Goal: Information Seeking & Learning: Stay updated

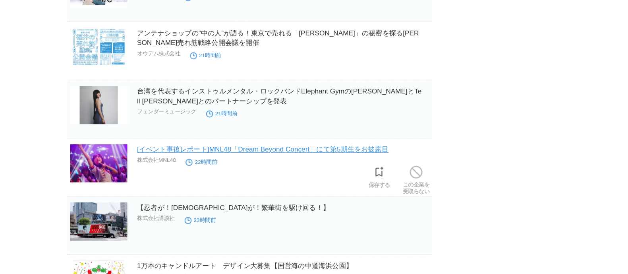
scroll to position [717, 0]
click at [256, 170] on link "[イベント事後レポート]MNL48「Dream Beyond Concert」にて第5期生をお披露目" at bounding box center [325, 171] width 204 height 6
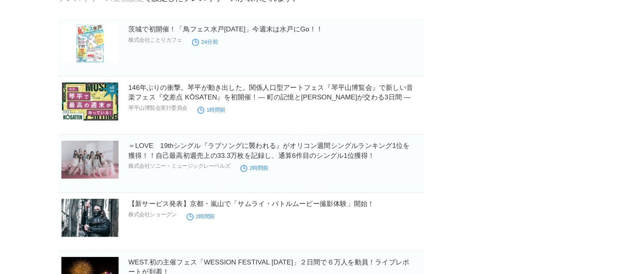
scroll to position [0, 0]
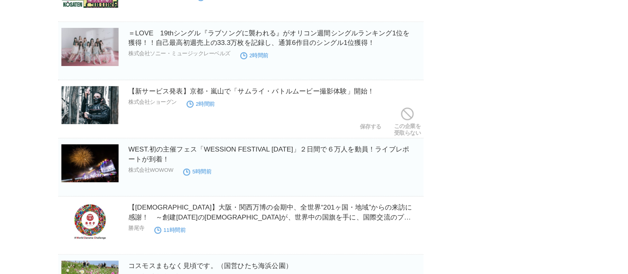
scroll to position [196, 0]
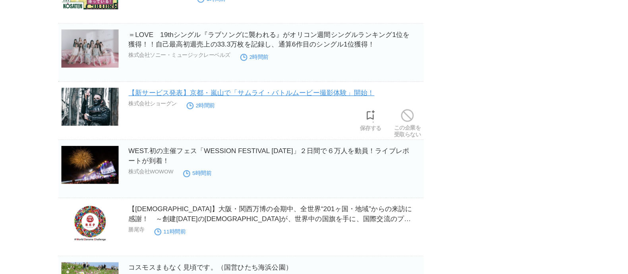
click at [253, 127] on link "【新サービス発表】京都・嵐山で「サムライ・バトルムービー撮影体験」開始！" at bounding box center [323, 125] width 200 height 6
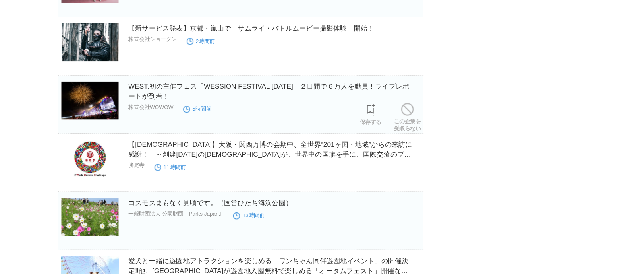
scroll to position [249, 0]
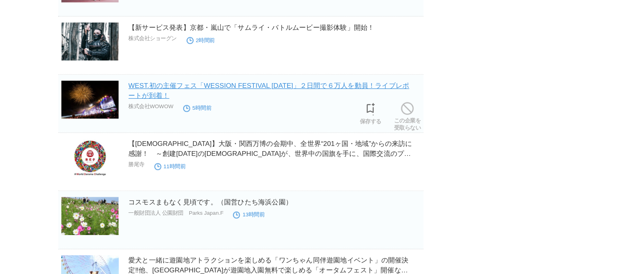
click at [340, 121] on link "WEST.初の主催フェス「WESSION FESTIVAL [DATE]」２日間で６万人を動員！ライブレポートが到着！" at bounding box center [337, 124] width 228 height 14
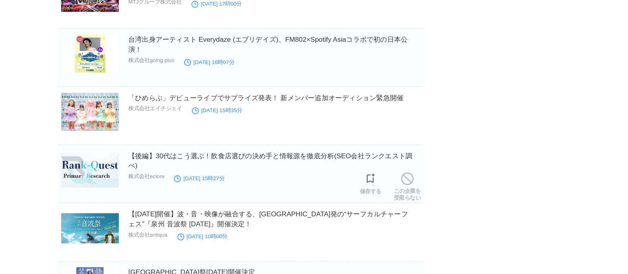
scroll to position [1326, 0]
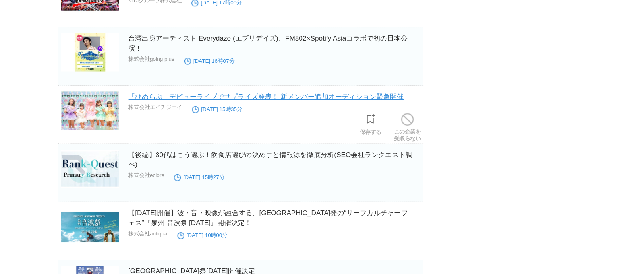
click at [339, 130] on link "「ひめらぶ」デビューライブでサプライズ発表！ 新メンバー追加オーディション緊急開催" at bounding box center [335, 129] width 224 height 6
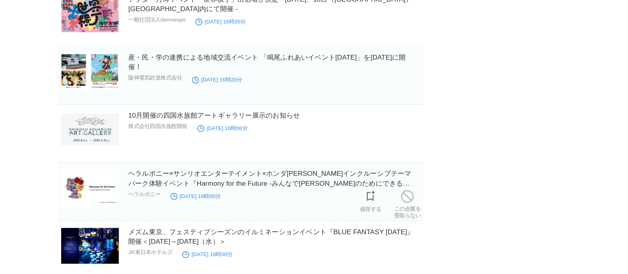
scroll to position [3578, 0]
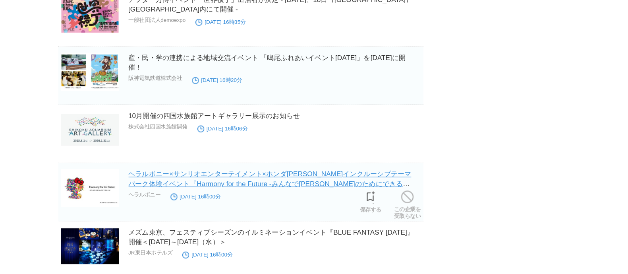
click at [390, 189] on link "ヘラルボニー×サンリオエンターテイメント×ホンダ[PERSON_NAME]インクルーシブテーマパーク体験イベント『Harmony for the Future…" at bounding box center [338, 200] width 230 height 22
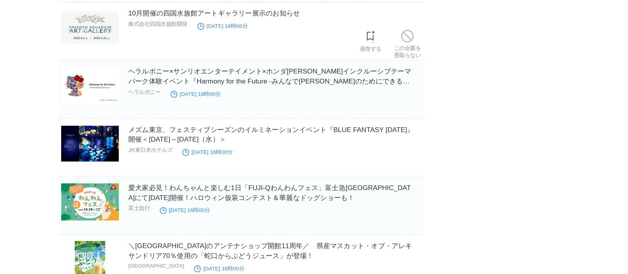
scroll to position [3663, 0]
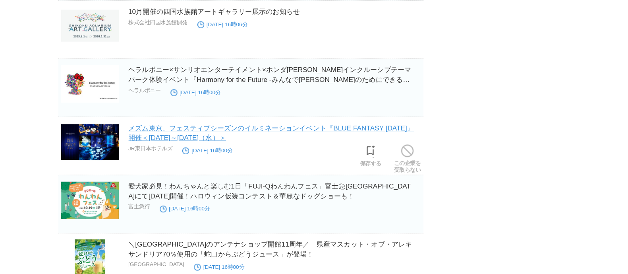
click at [328, 159] on link "メズム東京、フェスティブシーズンのイルミネーションイベント『BLUE FANTASY [DATE]』開催＜[DATE]～[DATE]（水）＞" at bounding box center [339, 159] width 232 height 14
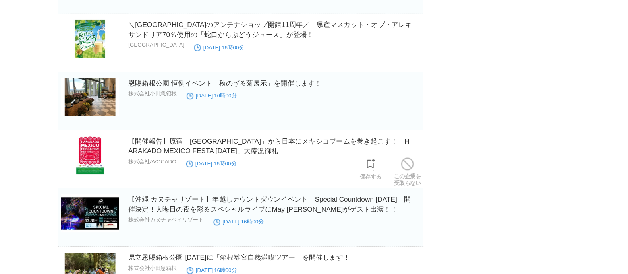
scroll to position [3910, 0]
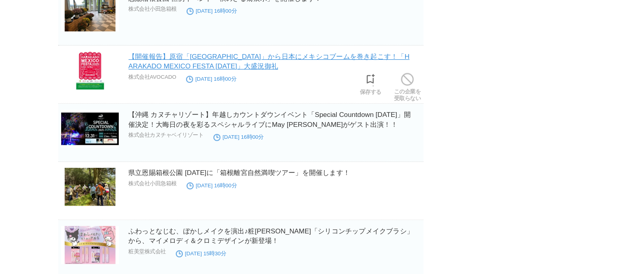
click at [283, 95] on link "【開催報告】原宿「ハラカド」から日本にメキシコブームを巻き起こす！「HARAKADO MEXICO FESTA 2025」大盛況御礼" at bounding box center [337, 100] width 229 height 14
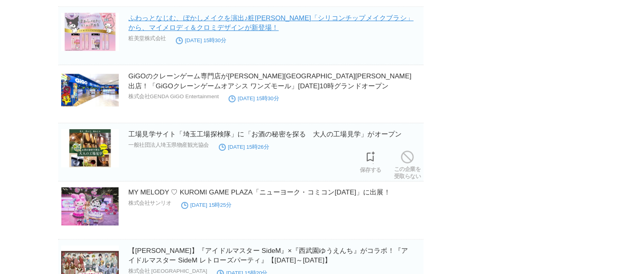
scroll to position [4083, 0]
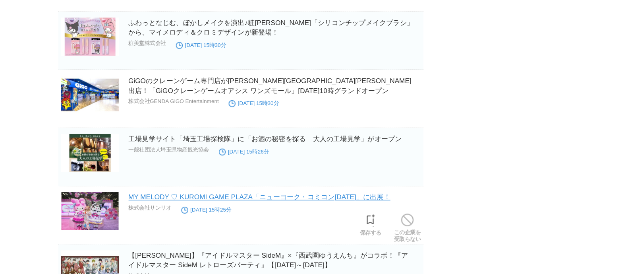
click at [282, 204] on link "MY MELODY ♡ KUROMI GAME PLAZA「ニューヨーク・コミコン2025」に出展！" at bounding box center [329, 207] width 213 height 6
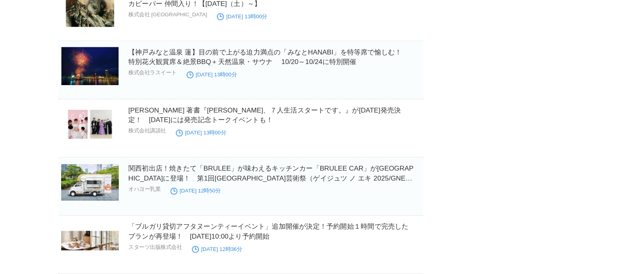
scroll to position [6228, 0]
click at [312, 207] on section "関西初出店！焼きたて「BRULEE」が味わえるキッチンカー「BRULEE CAR」が京都駅ビルに登場！　第1回京都駅ビル芸術祭（ゲイジュツ ノ エキ 2025…" at bounding box center [314, 202] width 297 height 47
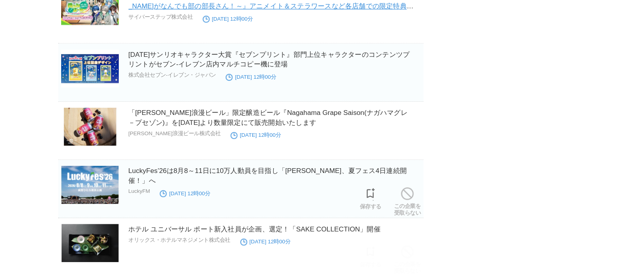
scroll to position [6605, 0]
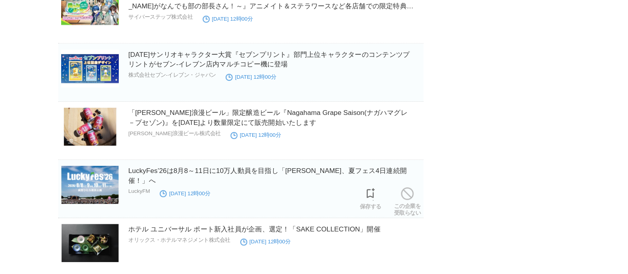
click at [341, 209] on section "LuckyFes’26は8月8～11日に10万人動員を目指し「日本初、夏フェス4日連続開催！」へ LuckyFM 2025年10月10日 12時00分 保存す…" at bounding box center [314, 204] width 297 height 47
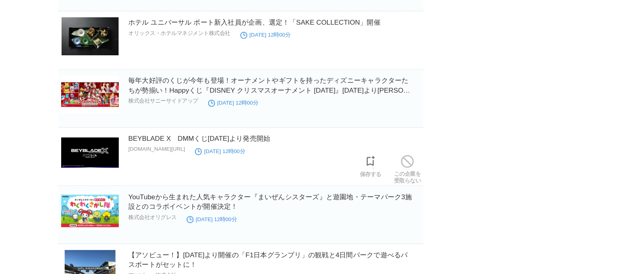
scroll to position [6772, 0]
